Goal: Task Accomplishment & Management: Manage account settings

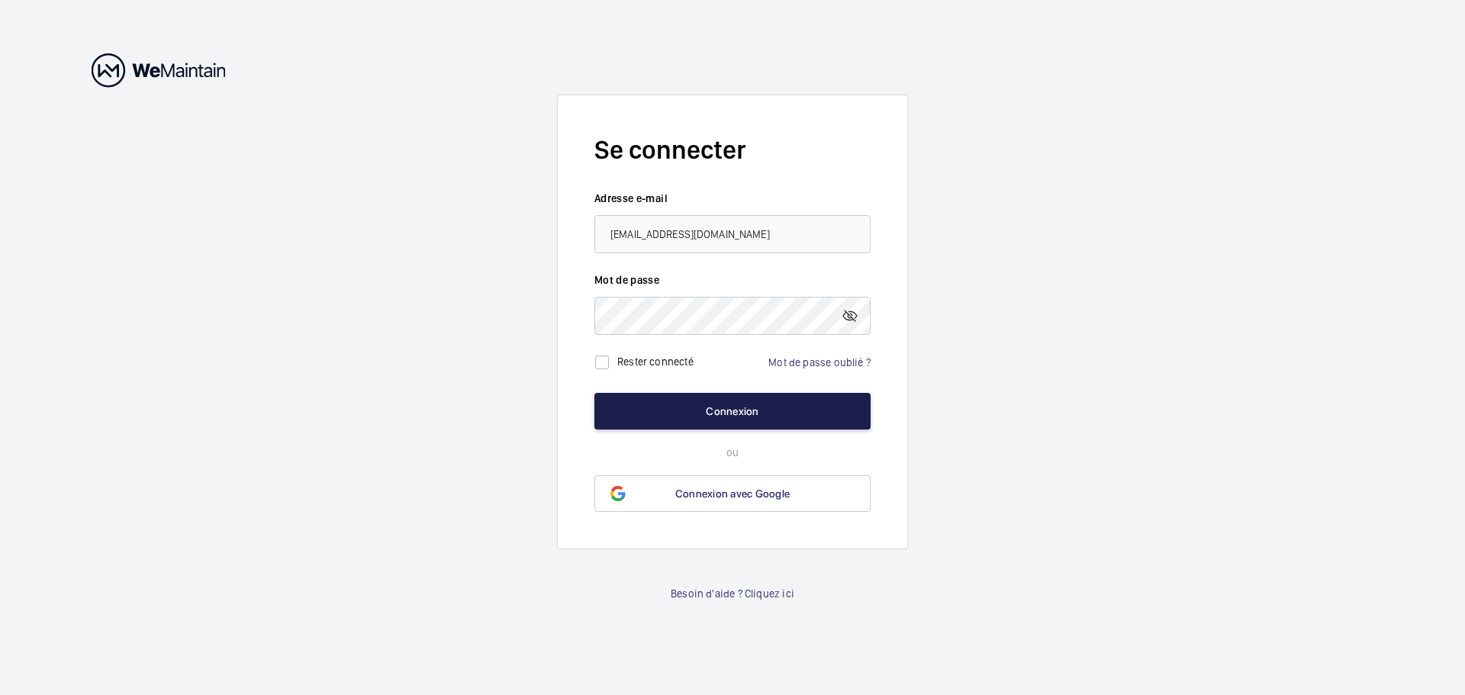
click at [688, 410] on button "Connexion" at bounding box center [732, 411] width 276 height 37
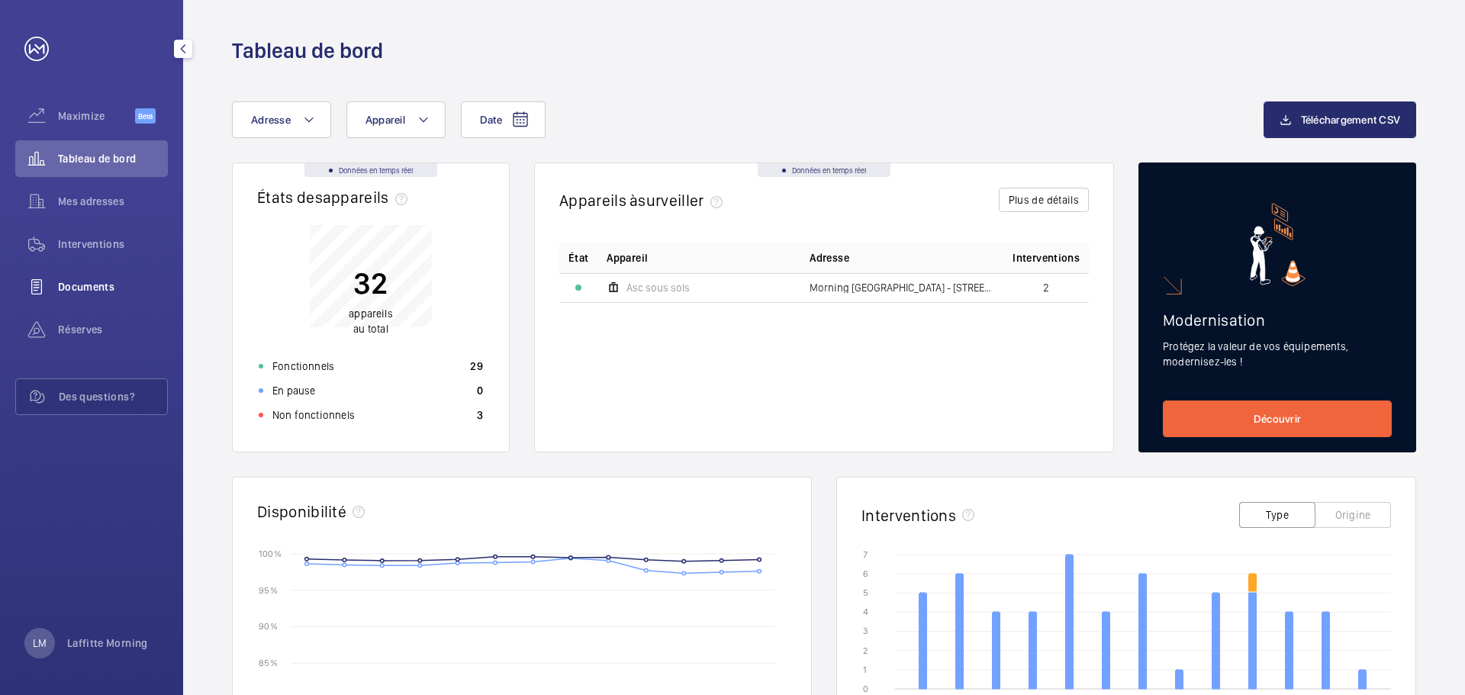
click at [86, 290] on span "Documents" at bounding box center [113, 286] width 110 height 15
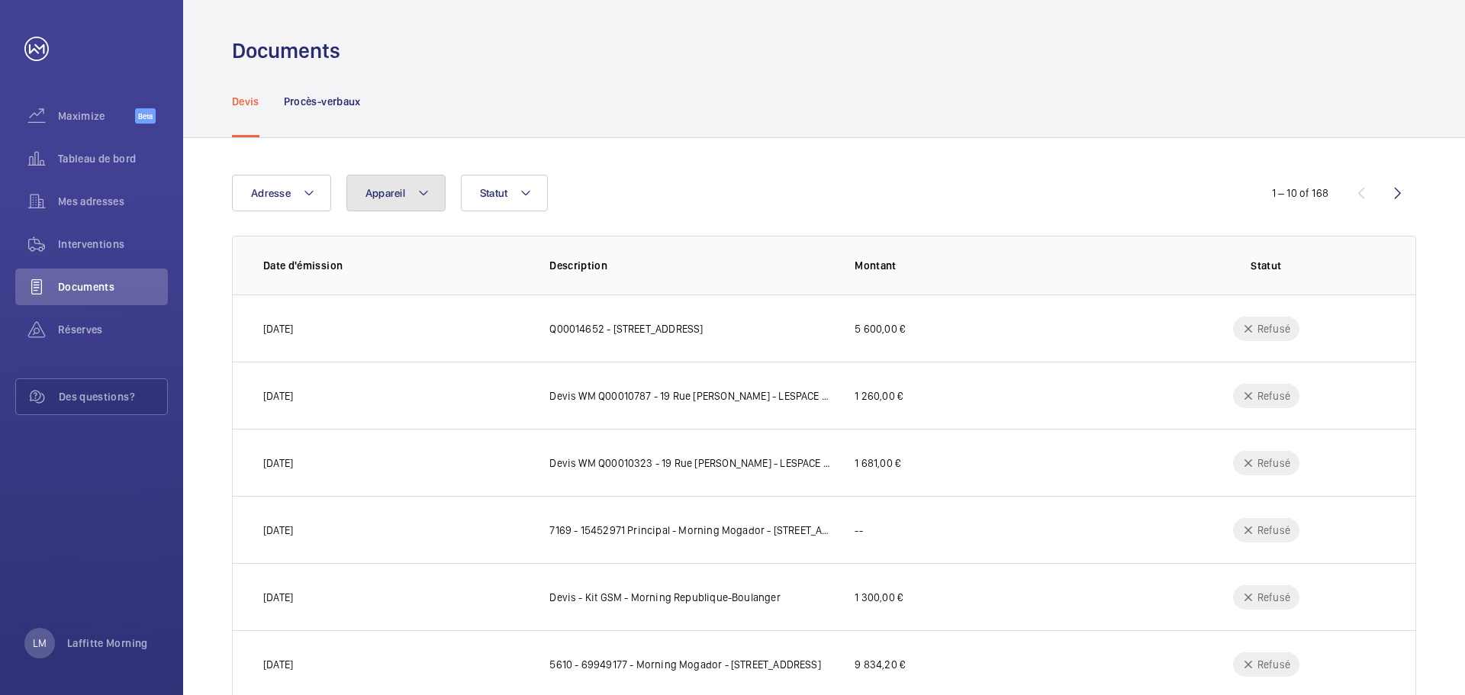
click at [444, 193] on button "Appareil" at bounding box center [395, 193] width 99 height 37
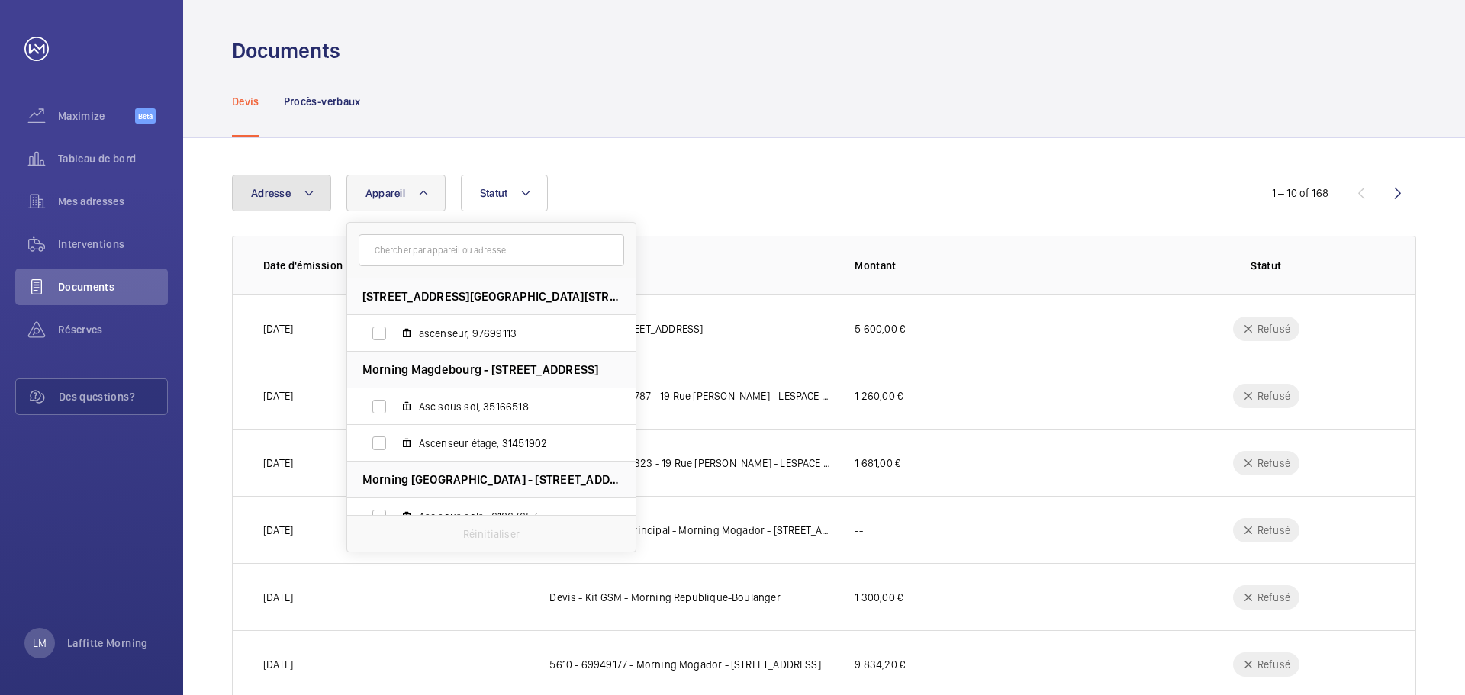
click at [330, 194] on button "Adresse" at bounding box center [281, 193] width 99 height 37
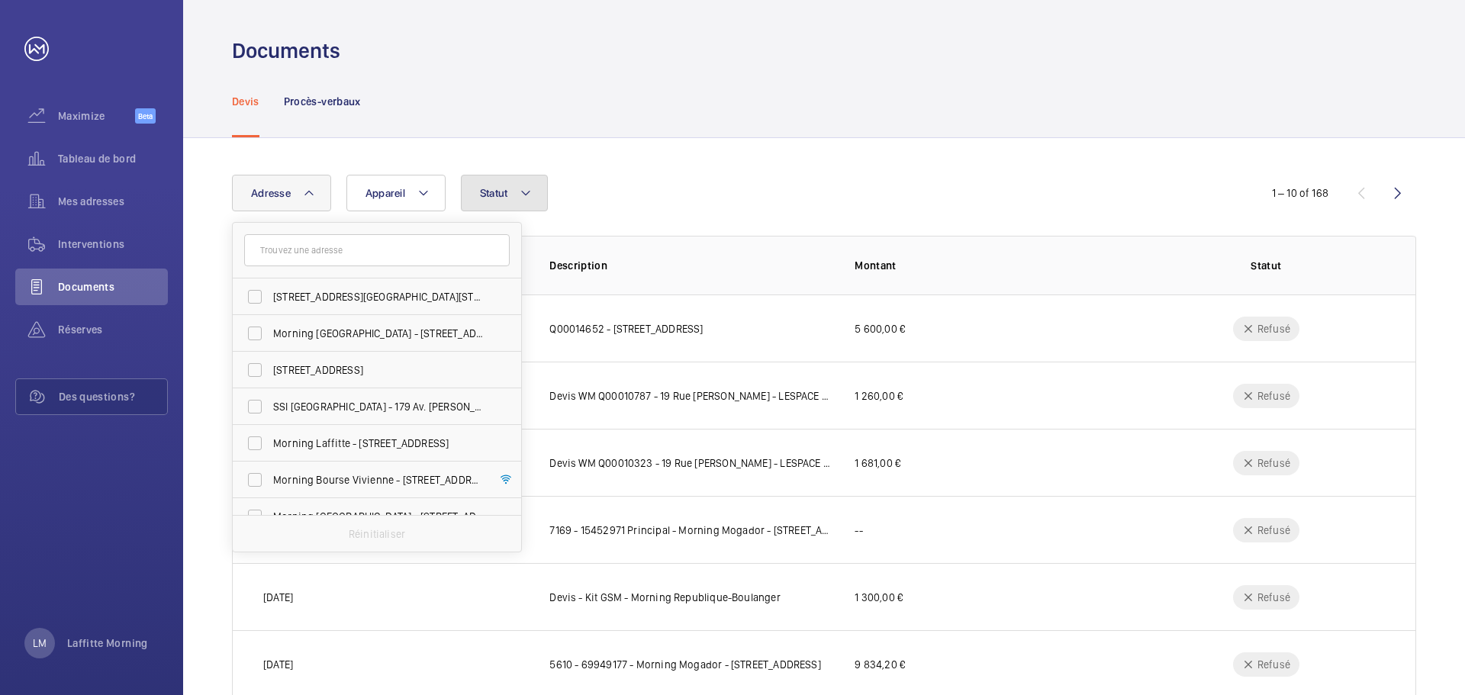
click at [499, 191] on span "Statut" at bounding box center [494, 193] width 28 height 12
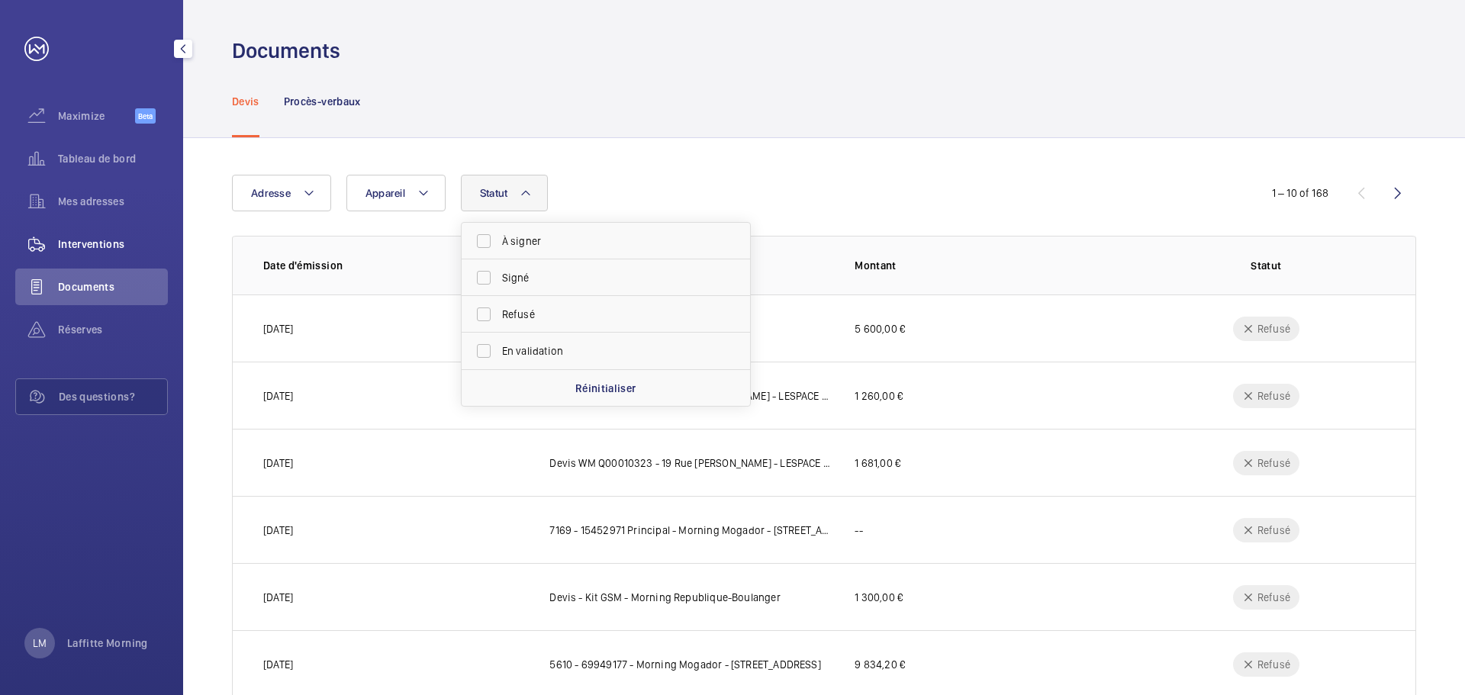
click at [80, 239] on span "Interventions" at bounding box center [113, 244] width 110 height 15
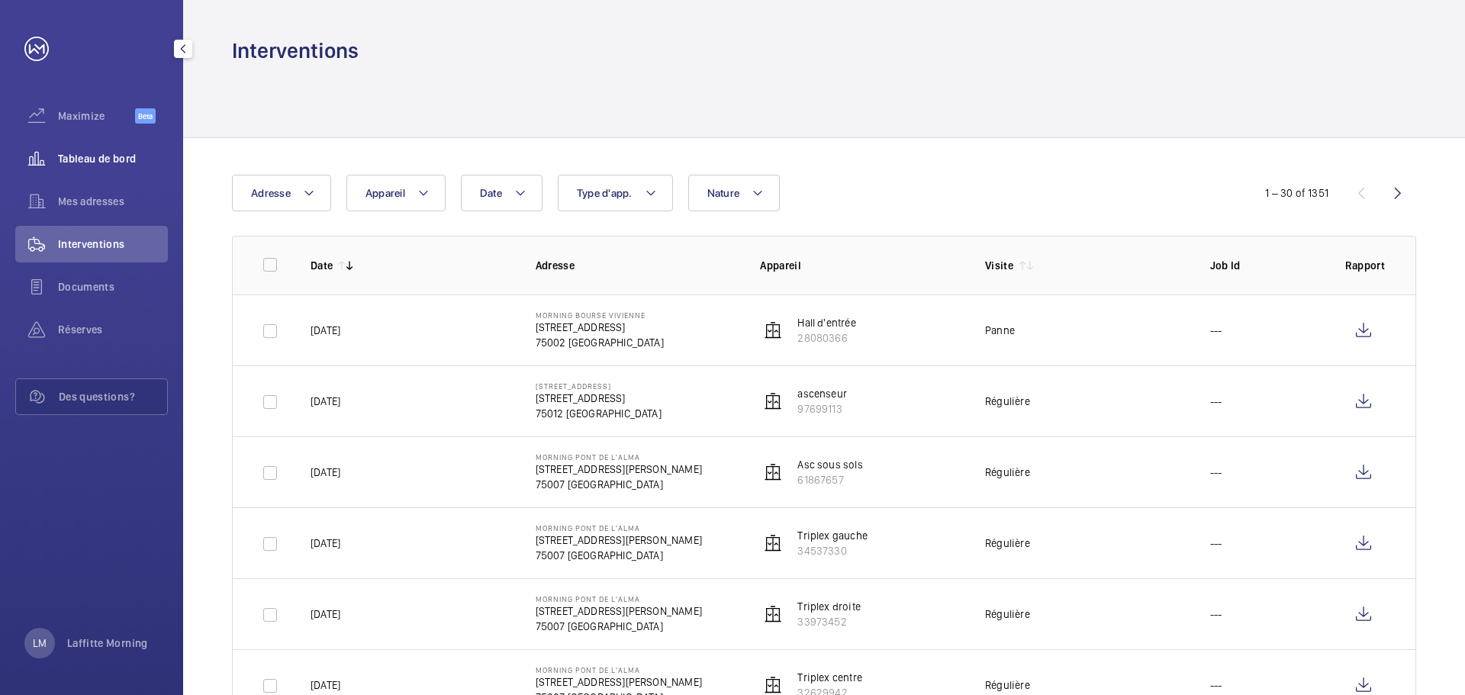
click at [74, 165] on span "Tableau de bord" at bounding box center [113, 158] width 110 height 15
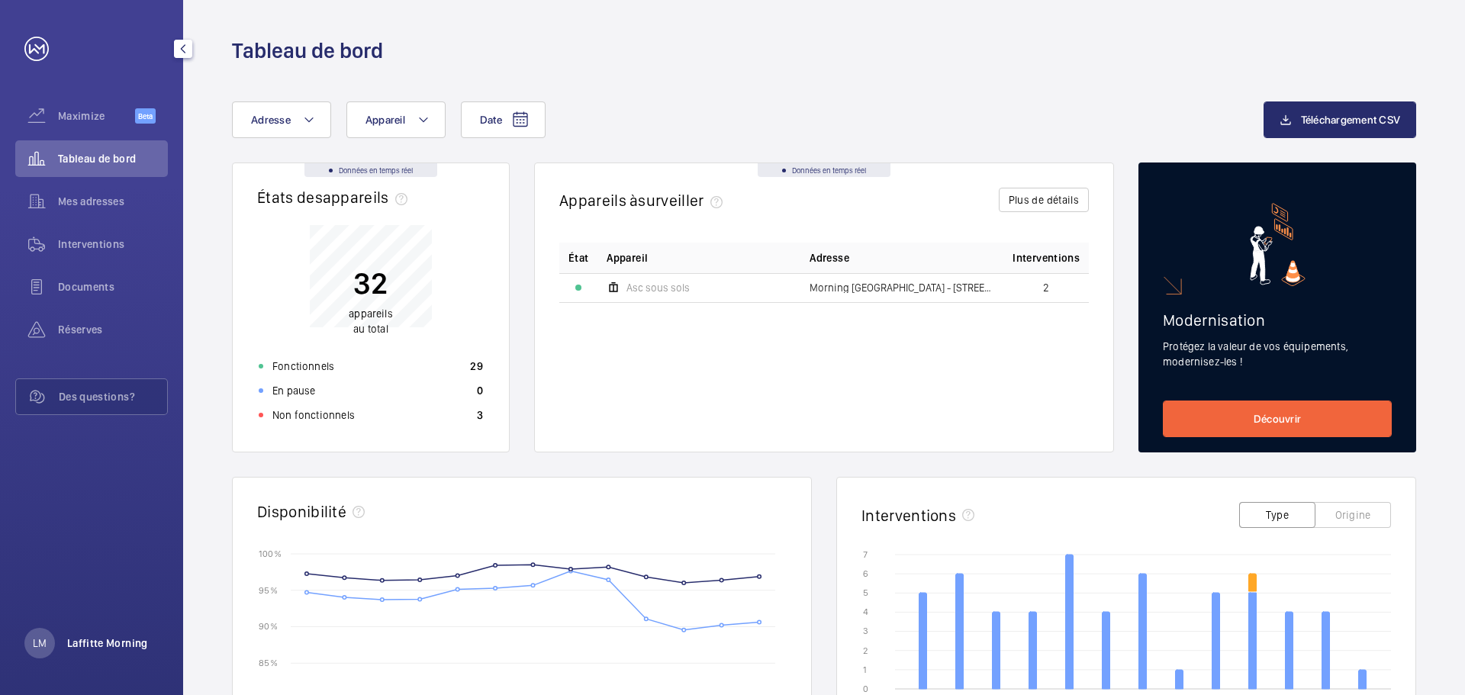
click at [124, 638] on p "Laffitte Morning" at bounding box center [107, 643] width 81 height 15
click at [92, 605] on p "Se déconnecter" at bounding box center [77, 608] width 74 height 15
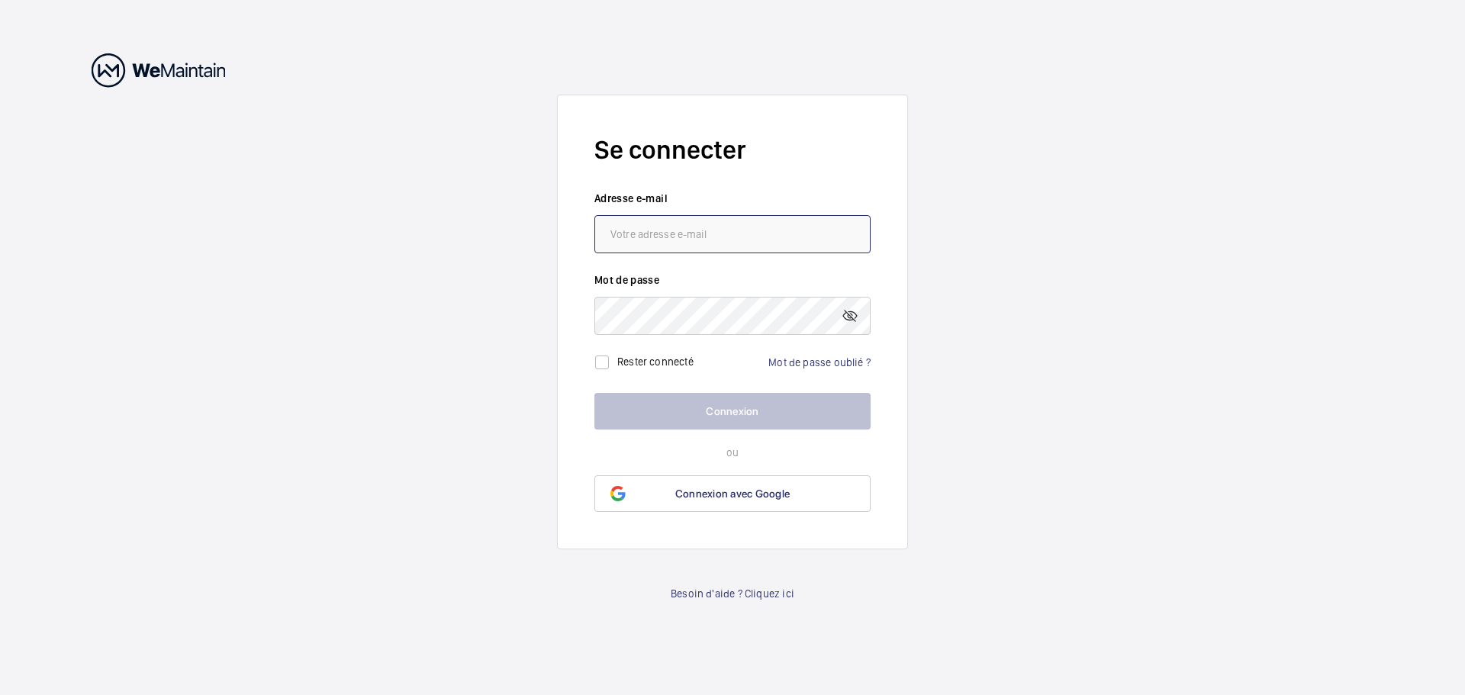
click at [725, 243] on input "email" at bounding box center [732, 234] width 276 height 38
type input "[EMAIL_ADDRESS][DOMAIN_NAME]"
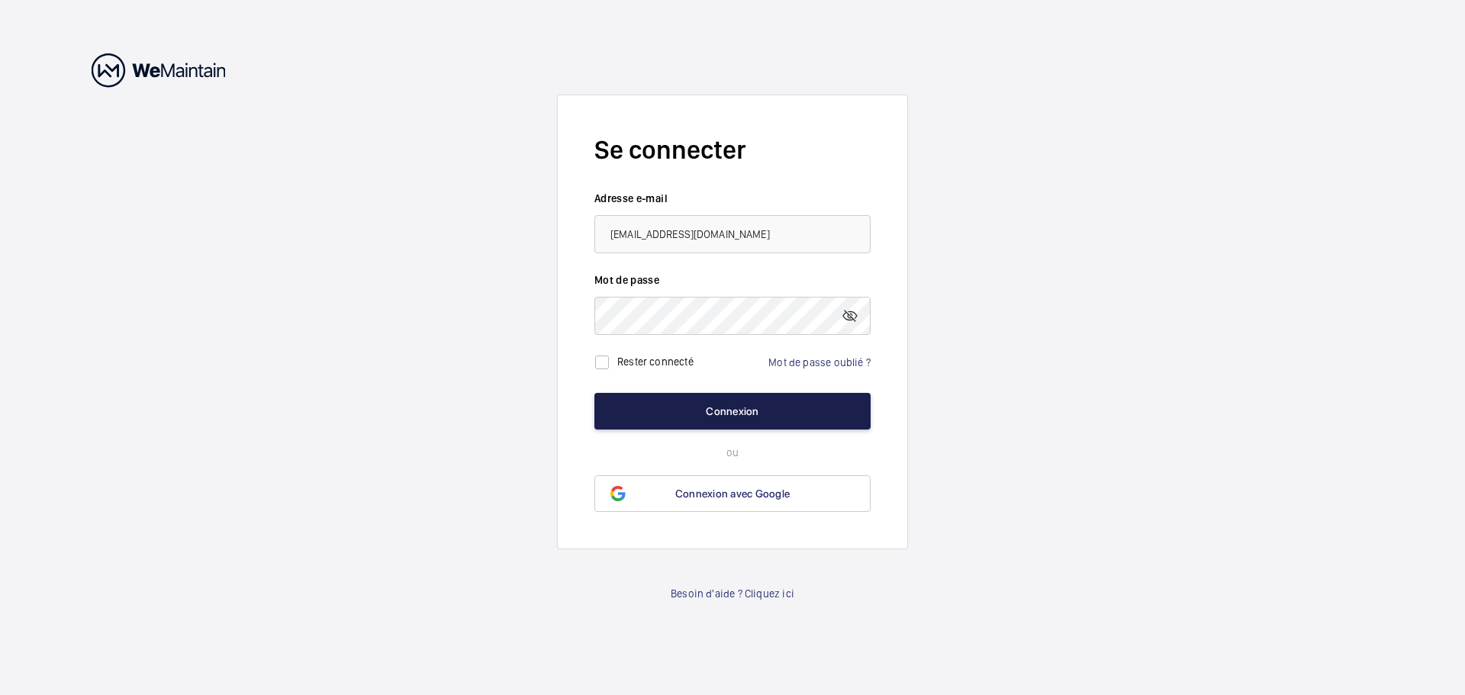
click at [692, 405] on button "Connexion" at bounding box center [732, 411] width 276 height 37
